Goal: Information Seeking & Learning: Learn about a topic

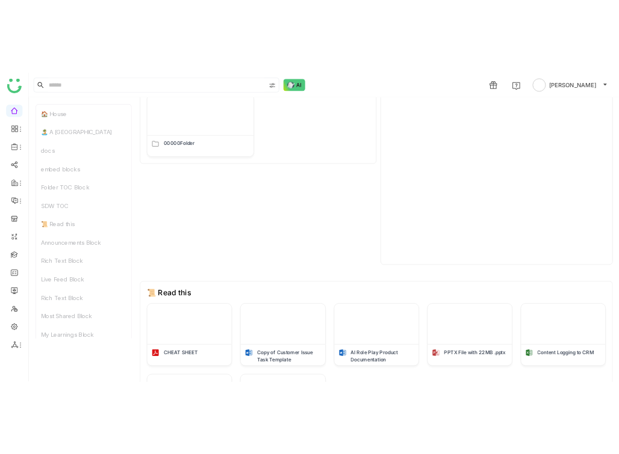
scroll to position [590, 0]
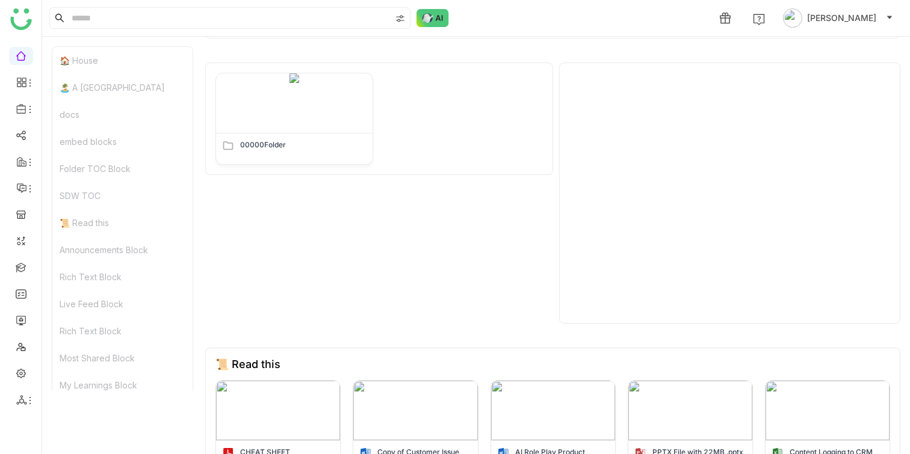
type input "*"
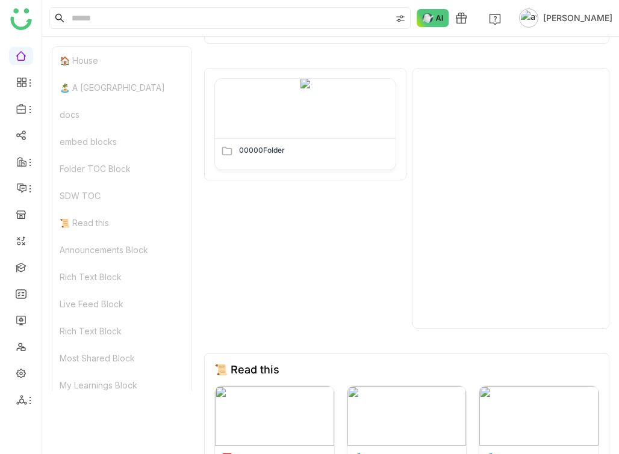
scroll to position [595, 0]
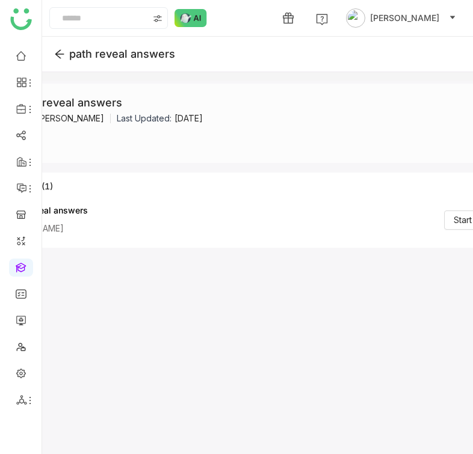
click at [425, 267] on div "Path : path reveal answers Created By: Uday Bhanu Last Updated: Aug 21, 2025 En…" at bounding box center [258, 268] width 602 height 374
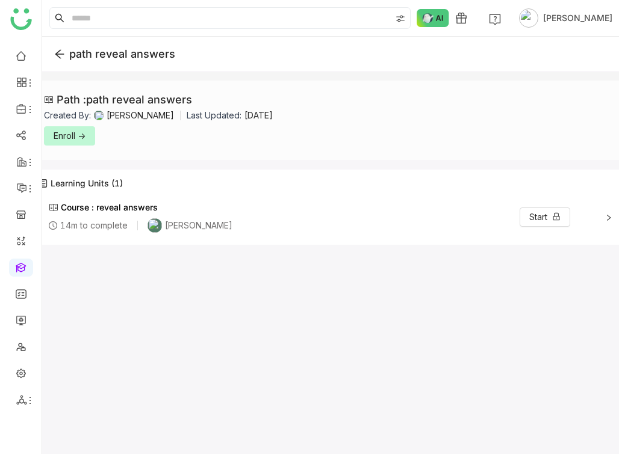
click at [73, 143] on button "Enroll ->" at bounding box center [69, 135] width 51 height 19
click at [60, 144] on button "Start ->" at bounding box center [68, 135] width 48 height 19
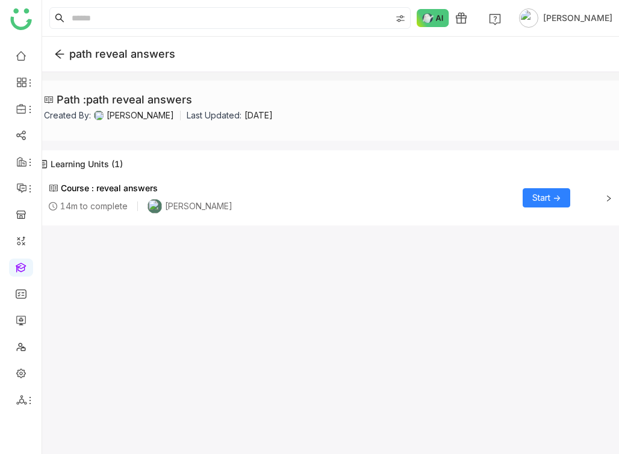
click at [559, 197] on span "Start ->" at bounding box center [546, 197] width 28 height 13
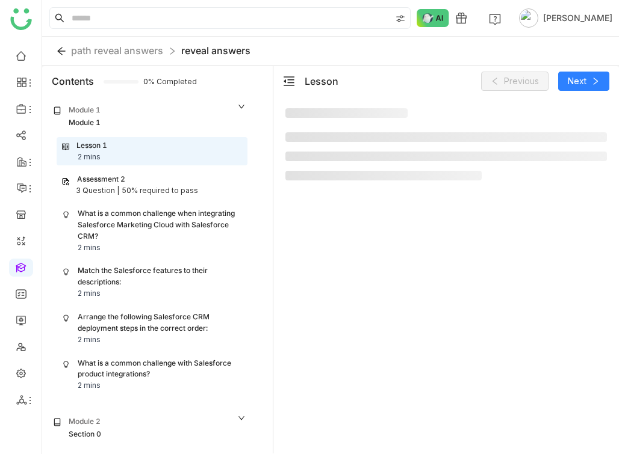
scroll to position [36, 0]
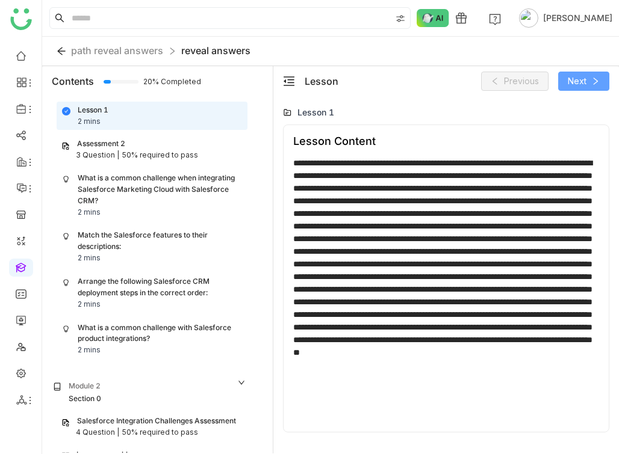
click at [576, 79] on span "Next" at bounding box center [577, 81] width 19 height 13
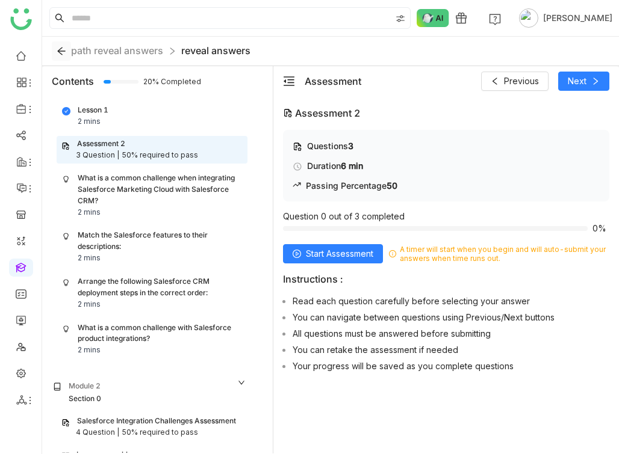
click at [65, 46] on button at bounding box center [61, 51] width 19 height 19
click at [63, 52] on icon at bounding box center [62, 51] width 10 height 10
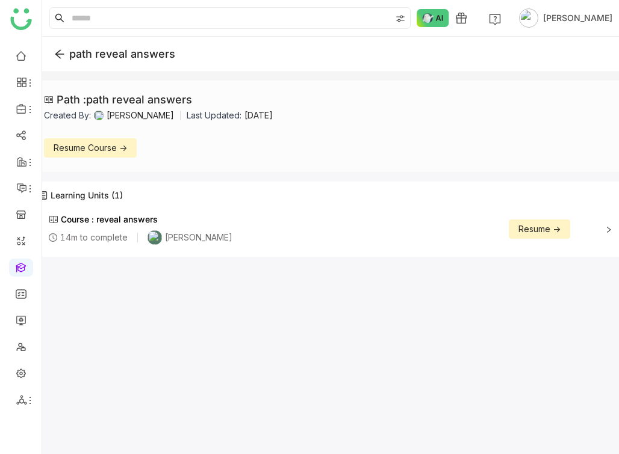
click at [559, 236] on button "Resume ->" at bounding box center [539, 229] width 61 height 19
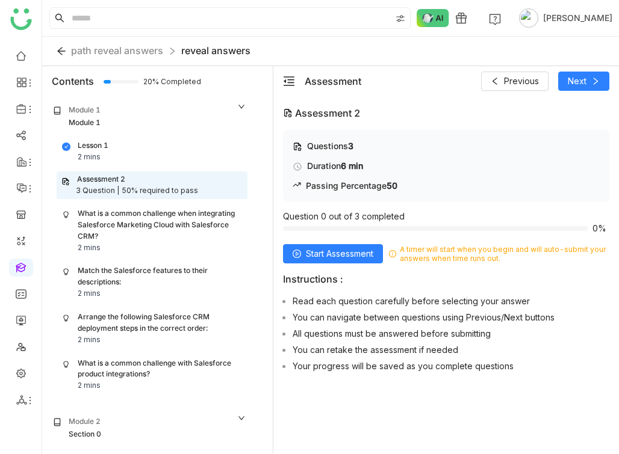
scroll to position [36, 0]
click at [58, 49] on icon at bounding box center [62, 51] width 10 height 10
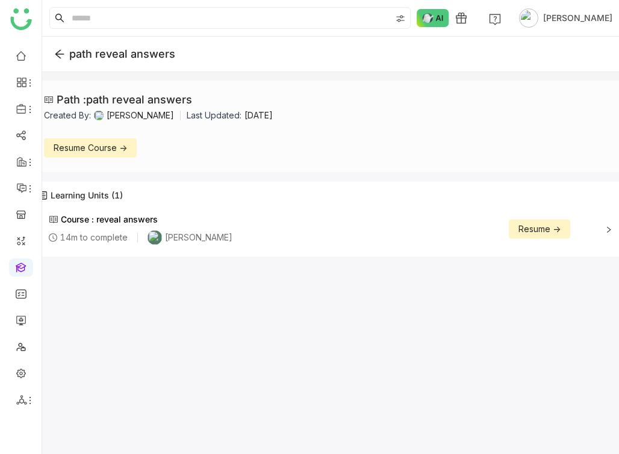
click at [549, 222] on button "Resume ->" at bounding box center [539, 229] width 61 height 19
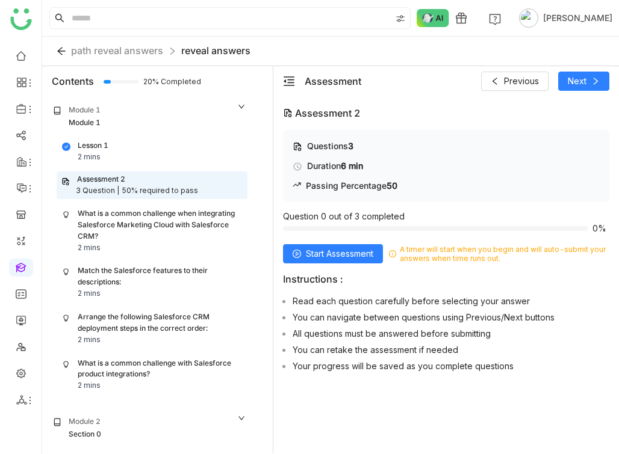
scroll to position [36, 0]
